Goal: Entertainment & Leisure: Consume media (video, audio)

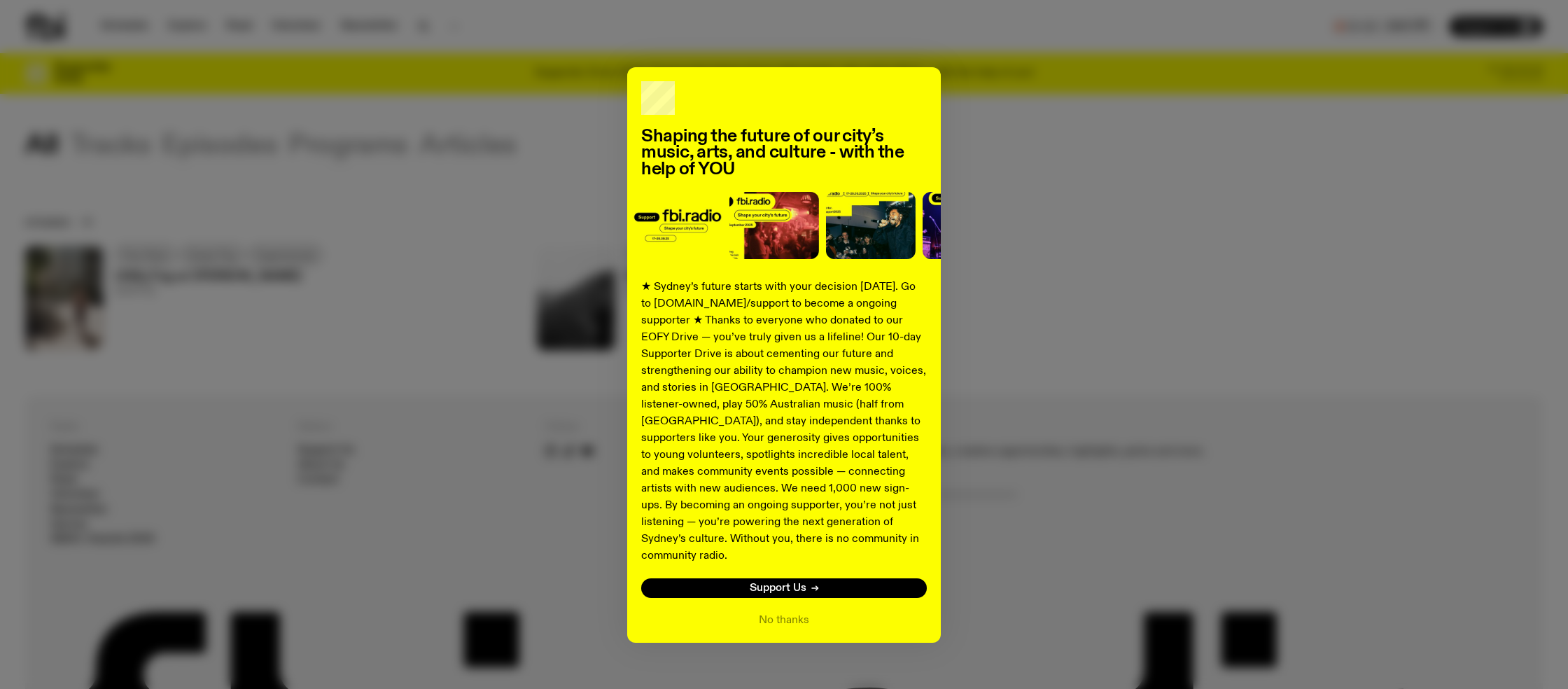
click at [440, 301] on div "Shaping the future of our city’s music, arts, and culture - with the help of YO…" at bounding box center [784, 355] width 1517 height 575
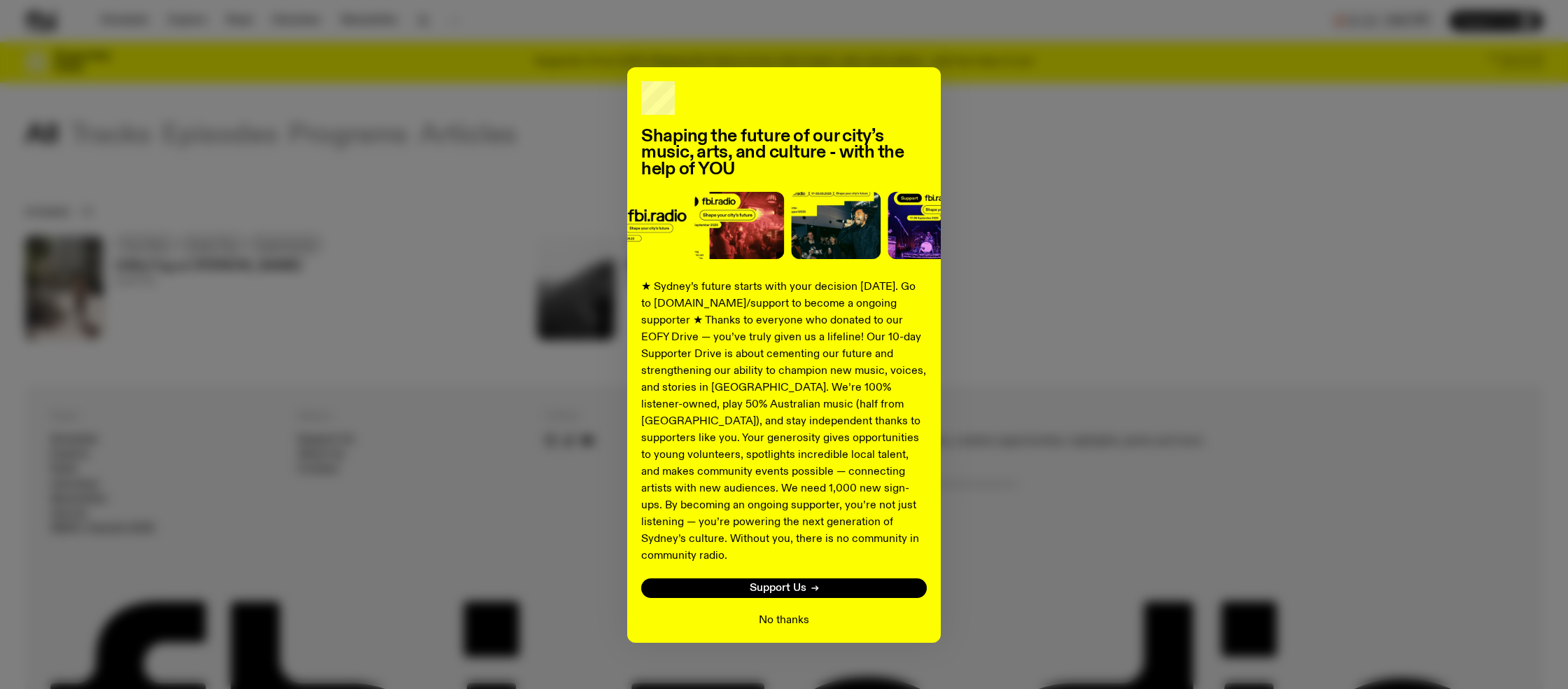
click at [782, 612] on button "No thanks" at bounding box center [784, 620] width 51 height 17
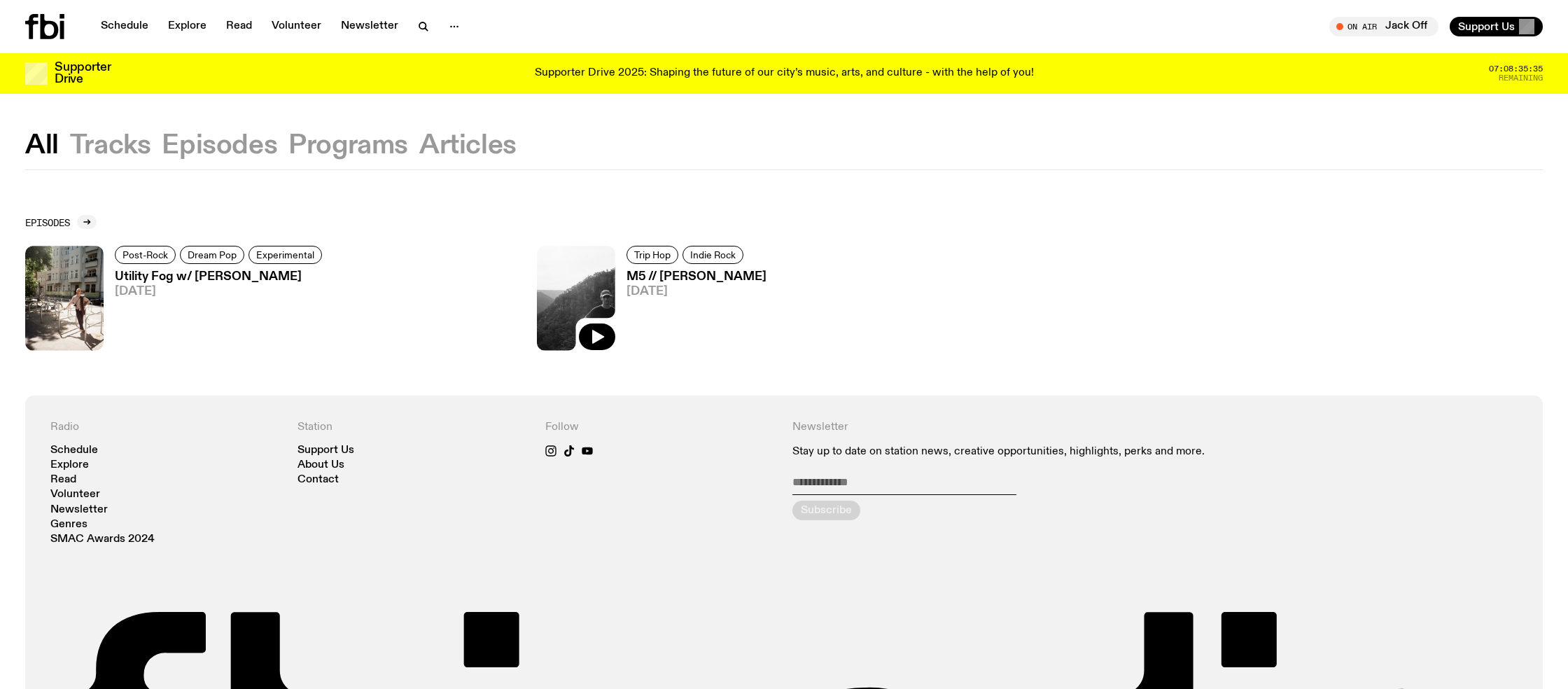
click at [589, 305] on img at bounding box center [576, 298] width 78 height 104
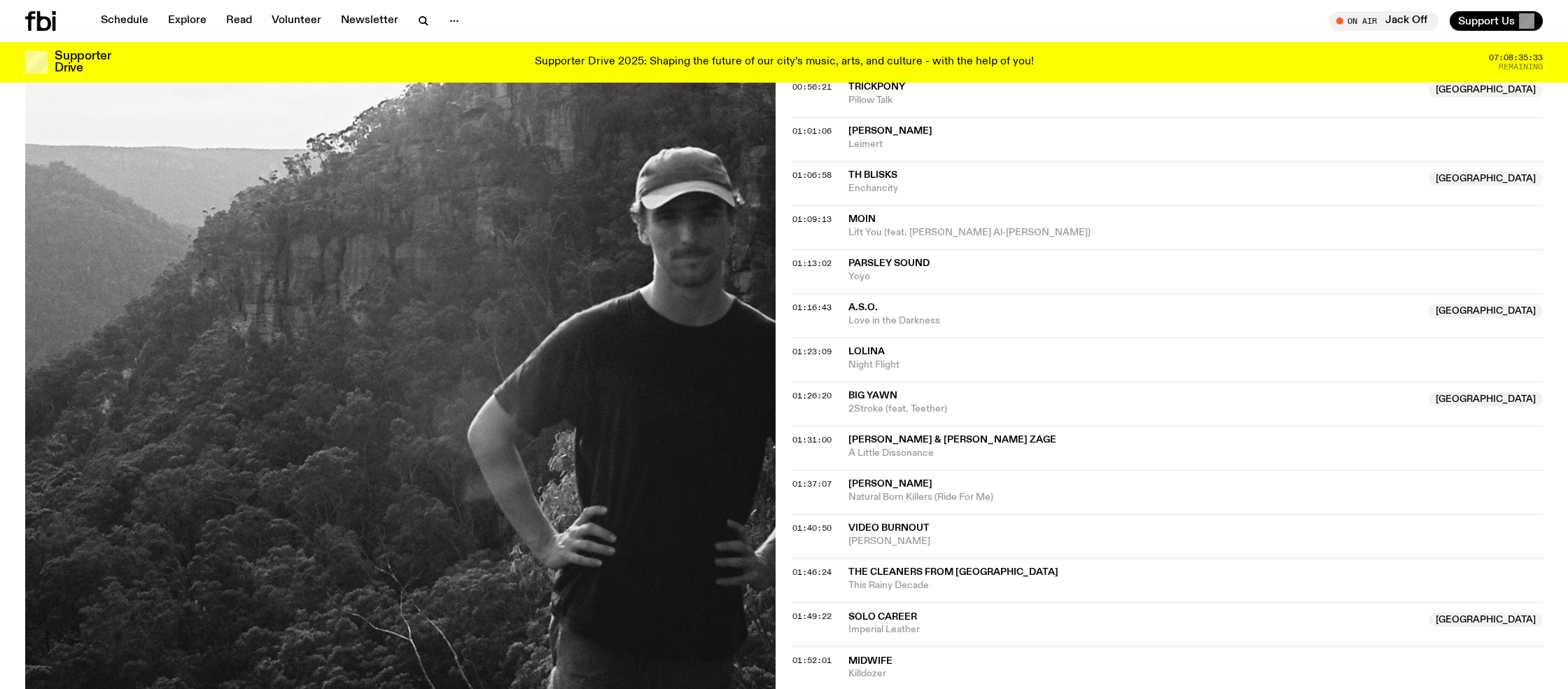
scroll to position [1107, 0]
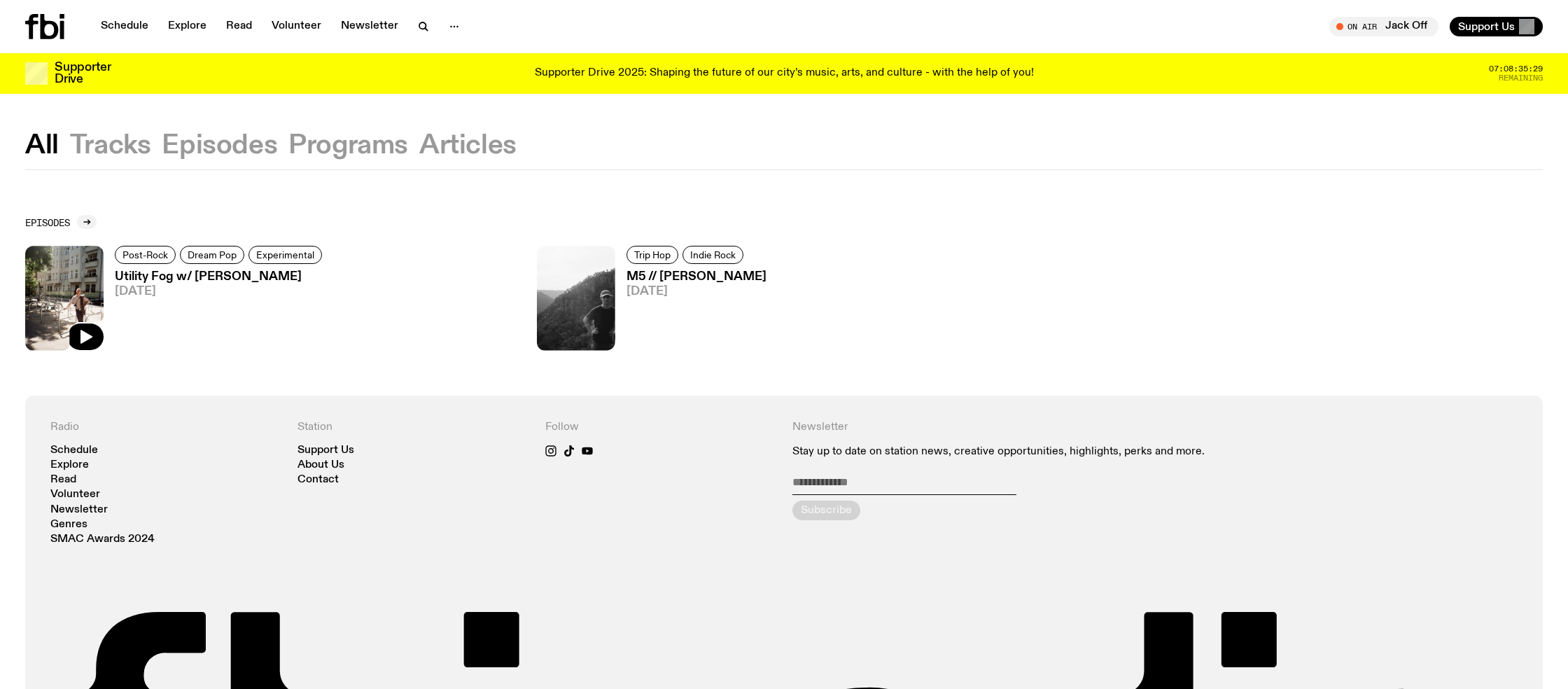
click at [54, 292] on img at bounding box center [64, 298] width 78 height 104
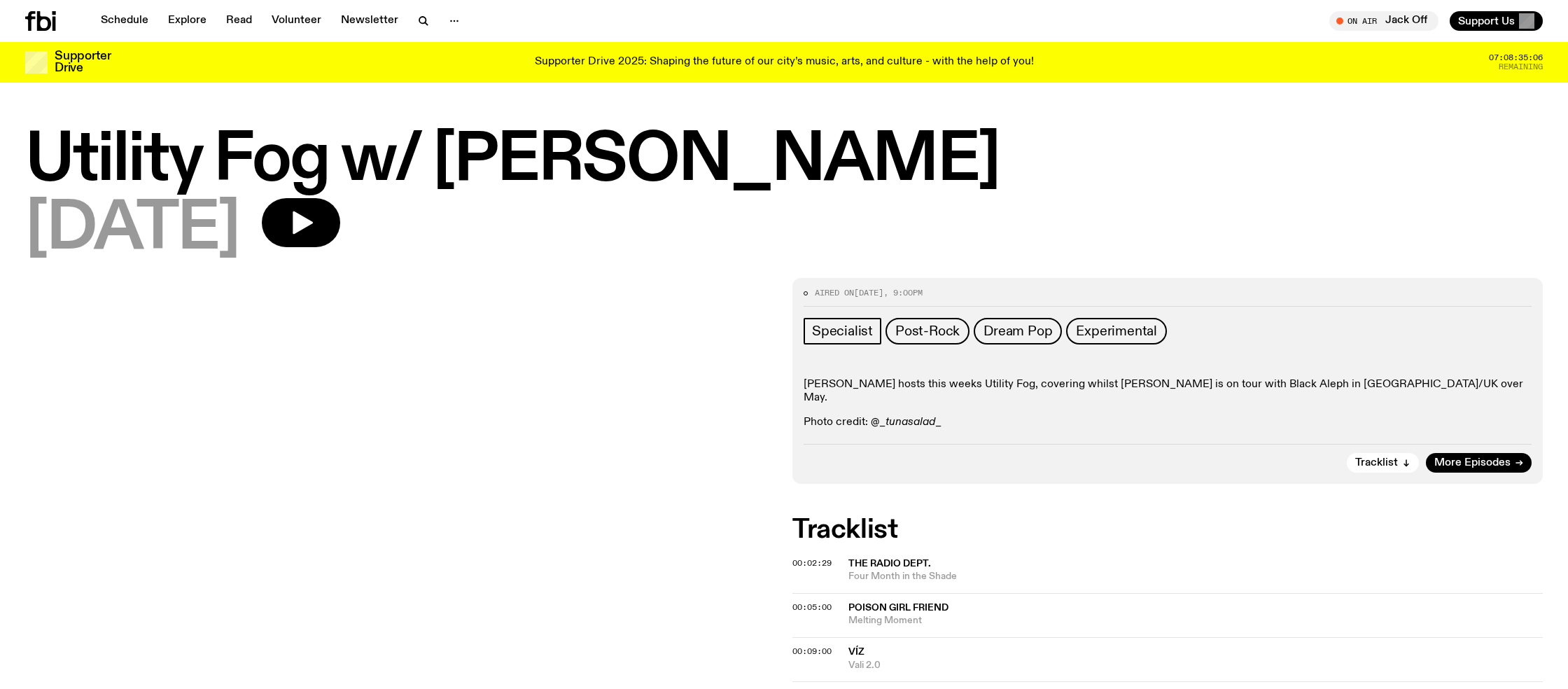
scroll to position [2, 0]
